Goal: Navigation & Orientation: Find specific page/section

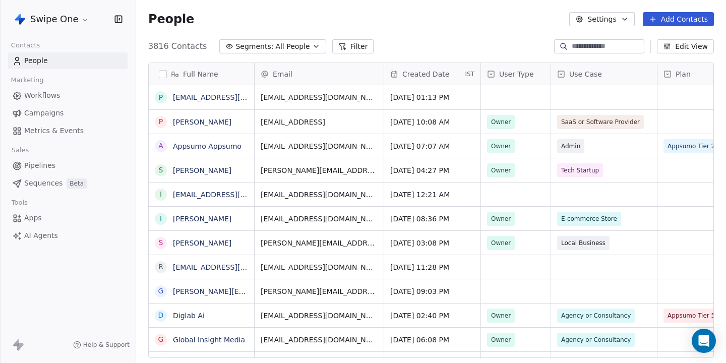
scroll to position [319, 590]
click at [57, 19] on html "Swipe One Contacts People Marketing Workflows Campaigns Metrics & Events Sales …" at bounding box center [363, 181] width 726 height 363
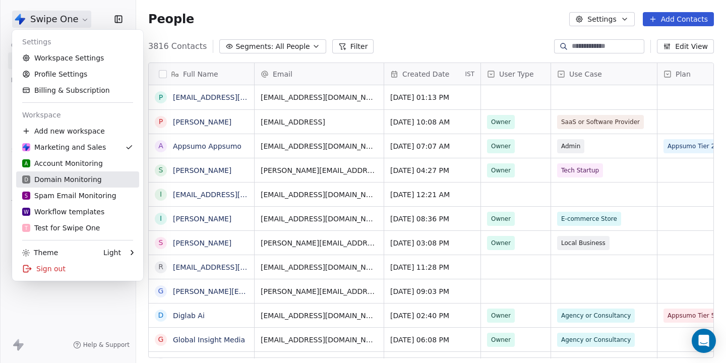
click at [51, 181] on div "D Domain Monitoring" at bounding box center [62, 179] width 80 height 10
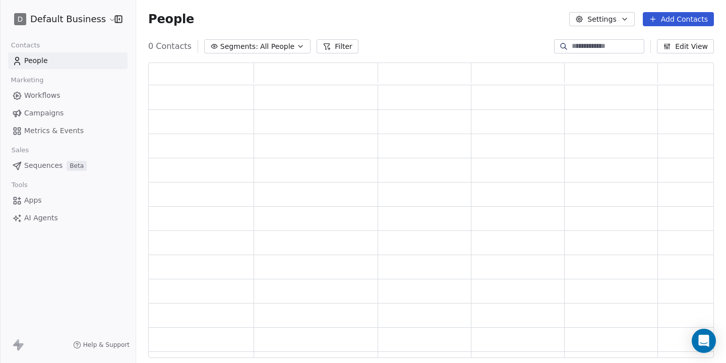
scroll to position [295, 566]
click at [40, 91] on span "Workflows" at bounding box center [42, 95] width 36 height 11
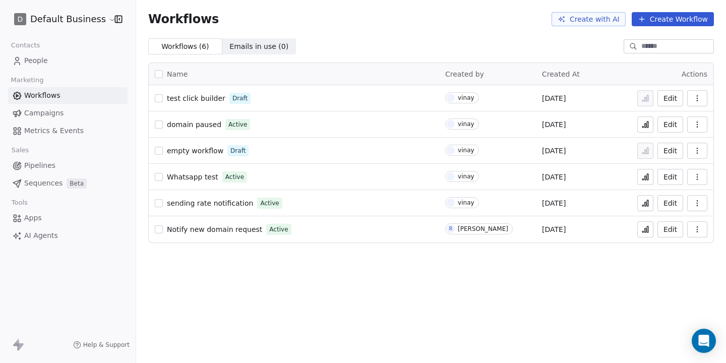
click at [183, 95] on span "test click builder" at bounding box center [196, 98] width 58 height 8
